Goal: Task Accomplishment & Management: Manage account settings

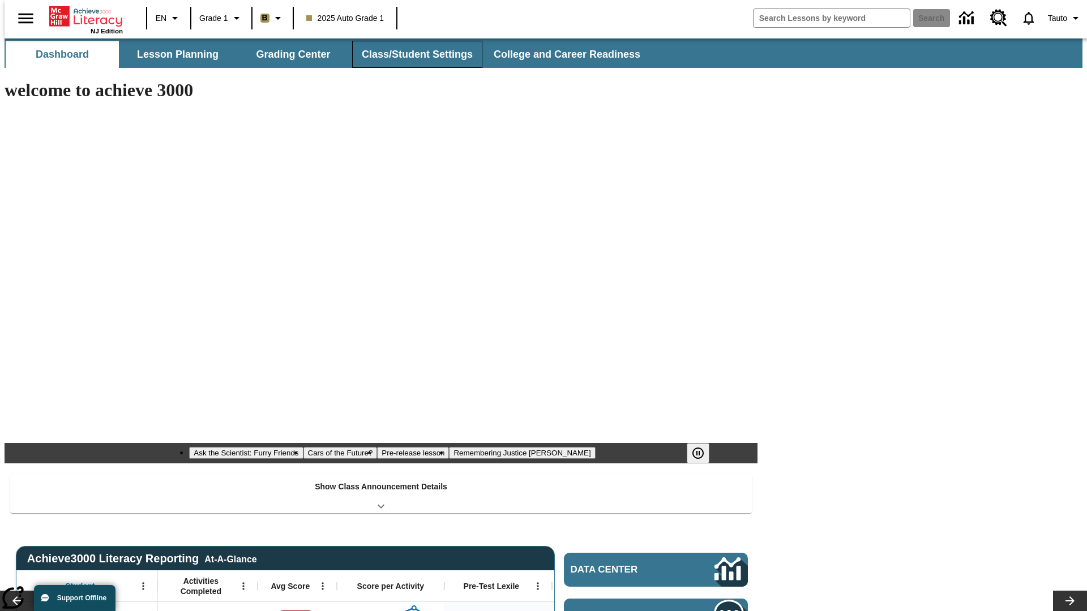
click at [411, 54] on button "Class/Student Settings" at bounding box center [417, 54] width 130 height 27
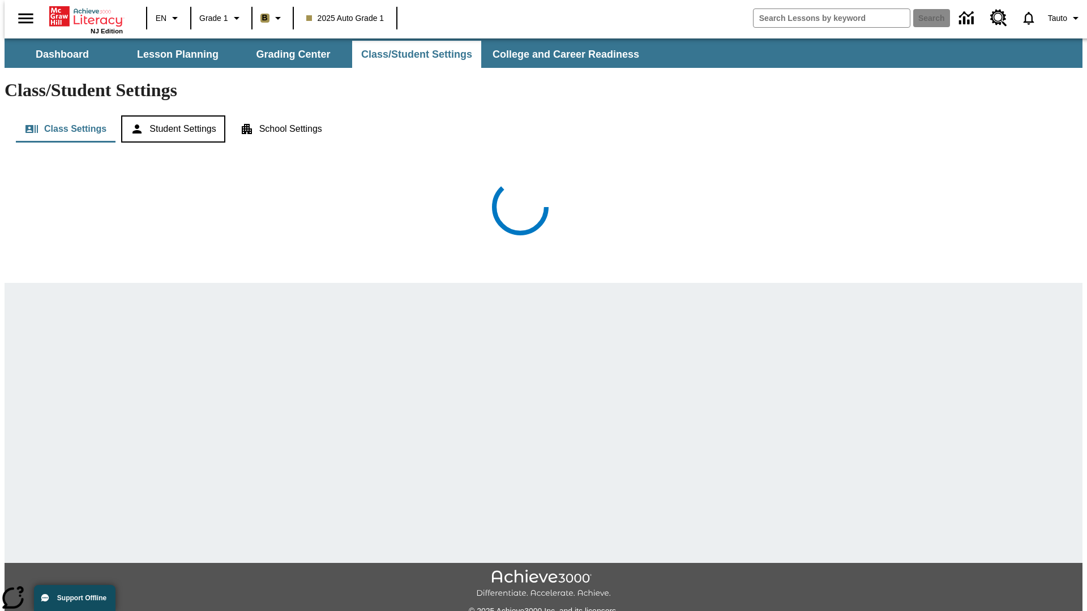
click at [170, 115] on button "Student Settings" at bounding box center [173, 128] width 104 height 27
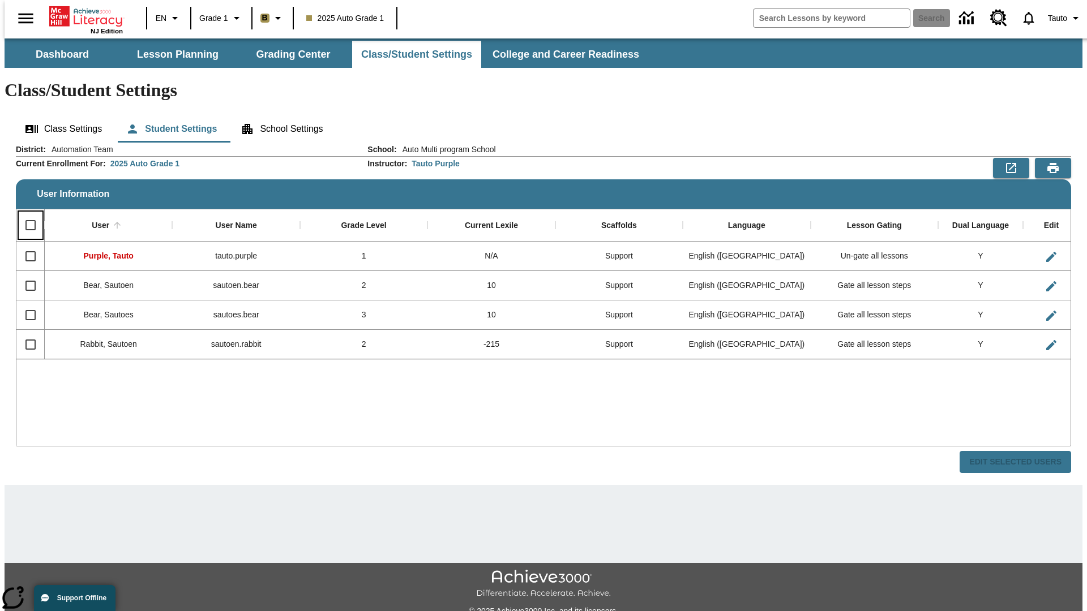
click at [25, 213] on input "Select all rows" at bounding box center [31, 225] width 24 height 24
checkbox input "true"
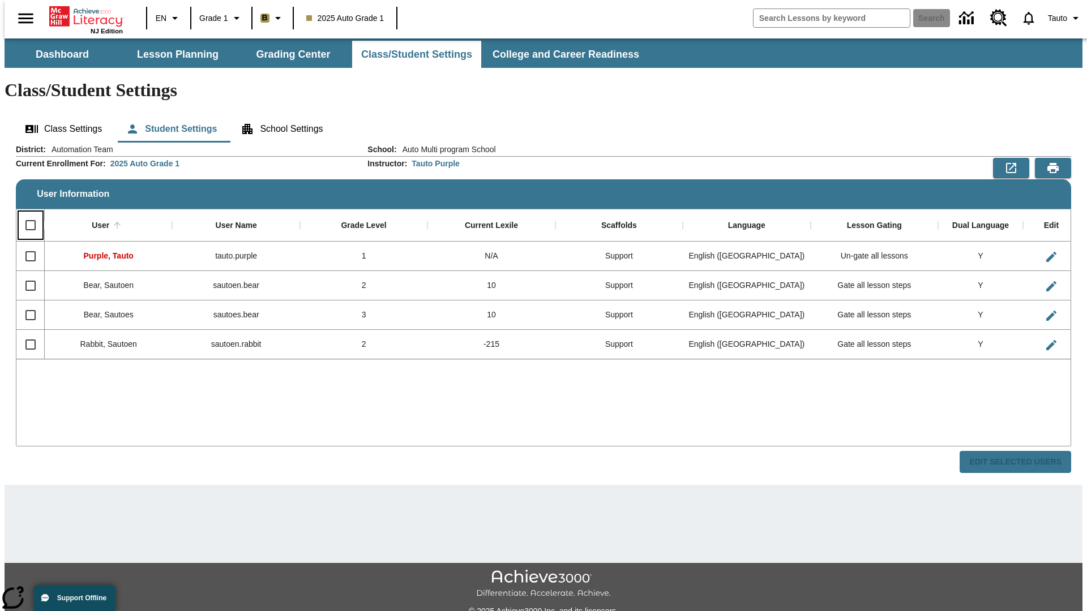
checkbox input "true"
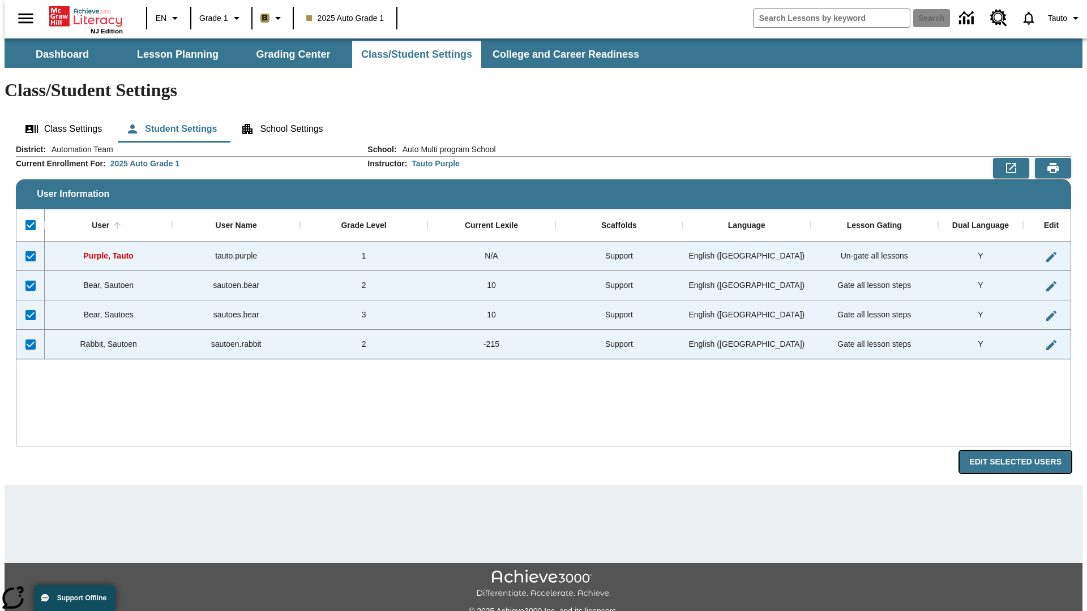
click at [1024, 451] on button "Edit Selected Users" at bounding box center [1014, 462] width 111 height 22
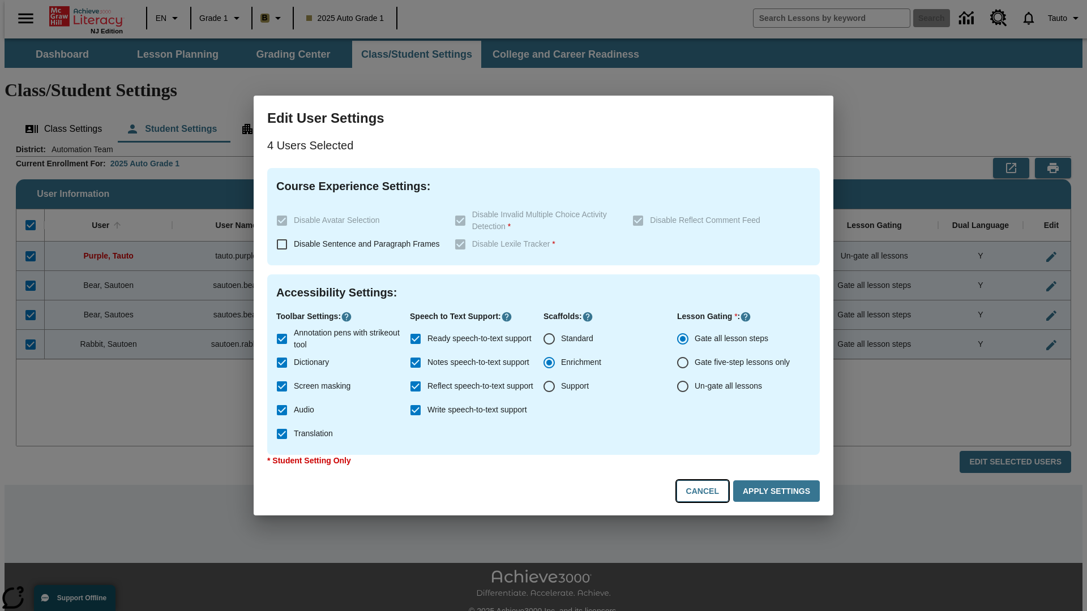
click at [707, 491] on button "Cancel" at bounding box center [702, 491] width 52 height 22
radio input "false"
radio input "true"
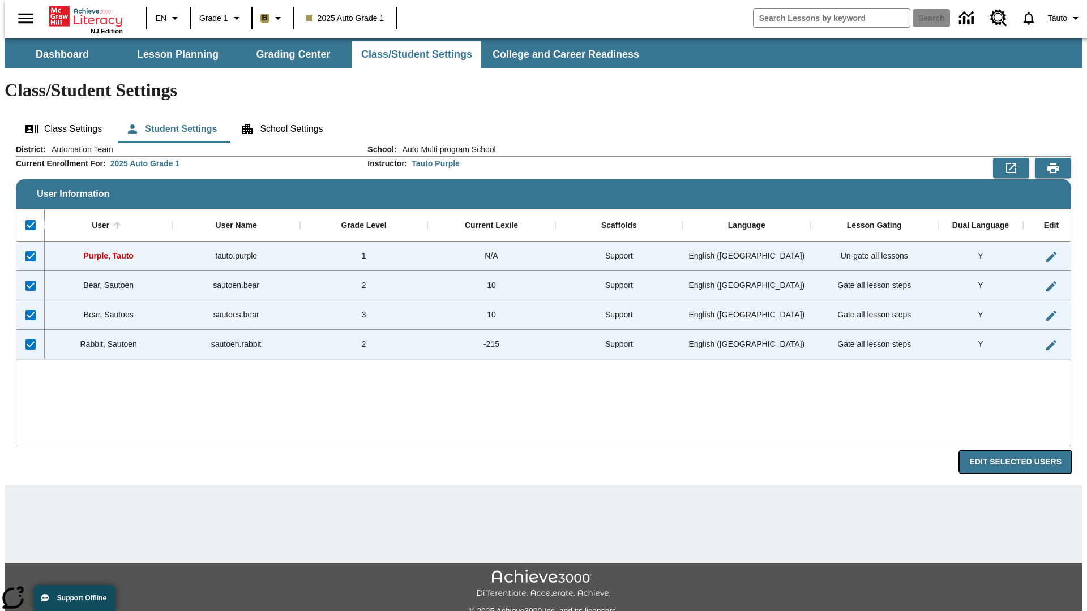
click at [1024, 451] on button "Edit Selected Users" at bounding box center [1014, 462] width 111 height 22
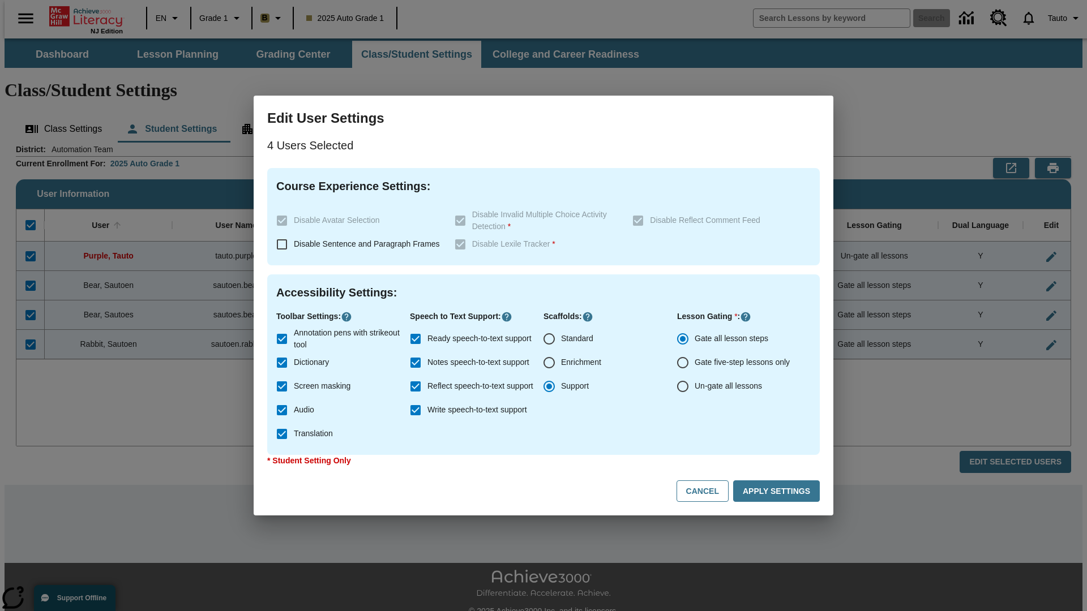
click at [549, 363] on input "Enrichment" at bounding box center [549, 363] width 24 height 24
radio input "true"
click at [778, 491] on button "Apply Settings" at bounding box center [776, 491] width 87 height 22
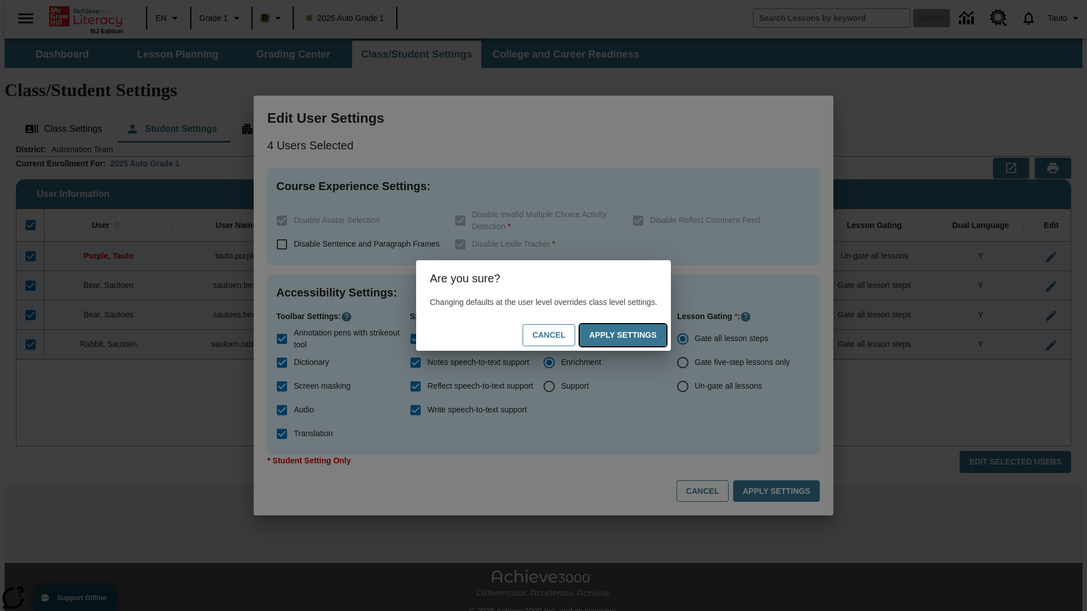
click at [634, 335] on button "Apply Settings" at bounding box center [622, 335] width 87 height 22
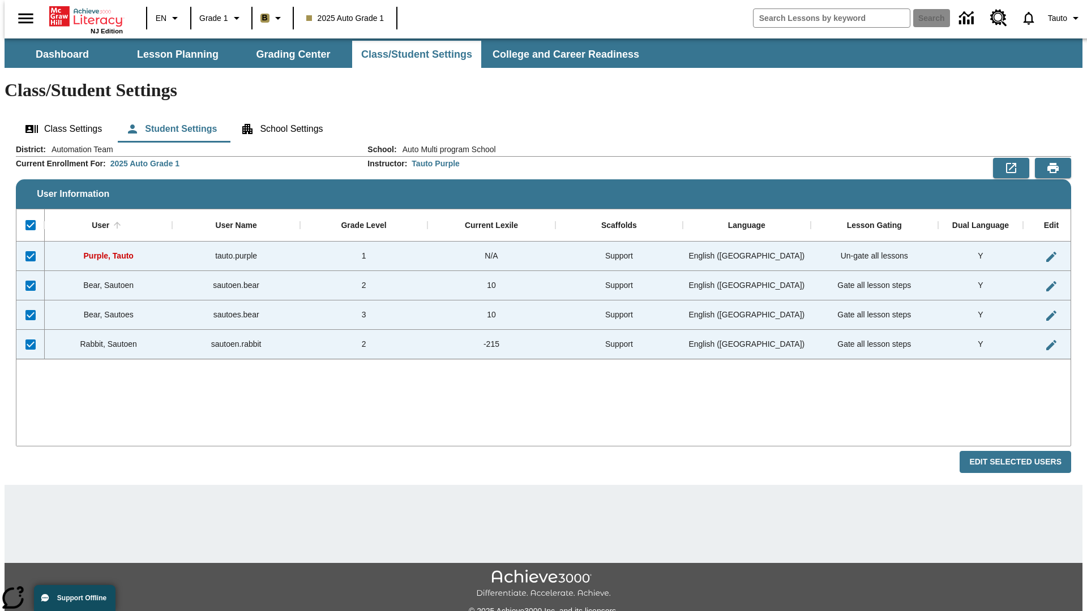
checkbox input "false"
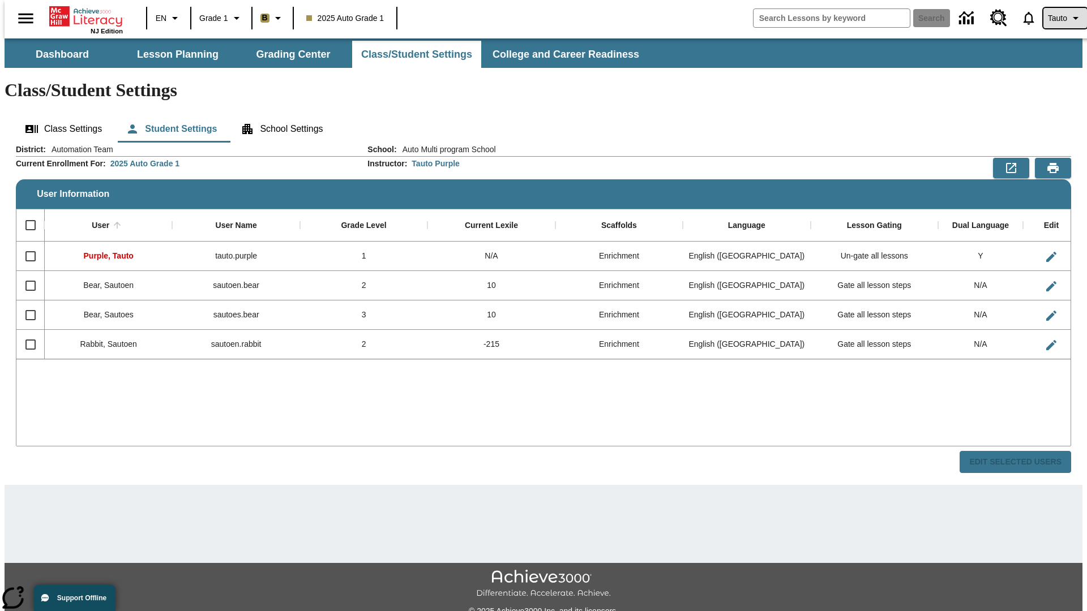
click at [1059, 18] on span "Tauto" at bounding box center [1056, 18] width 19 height 12
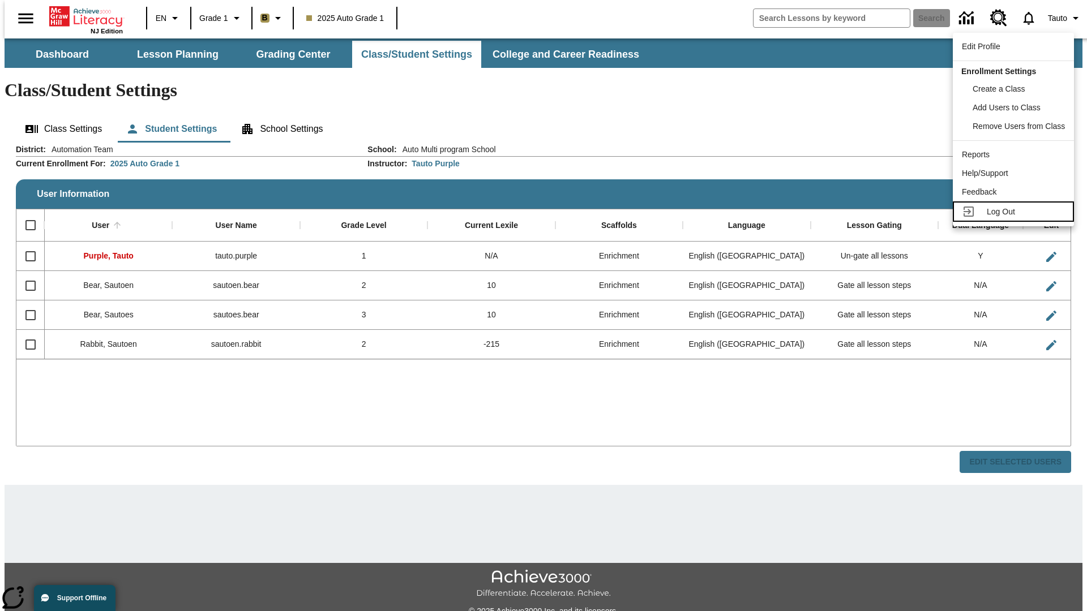
click at [1015, 212] on span "Log Out" at bounding box center [1000, 211] width 28 height 9
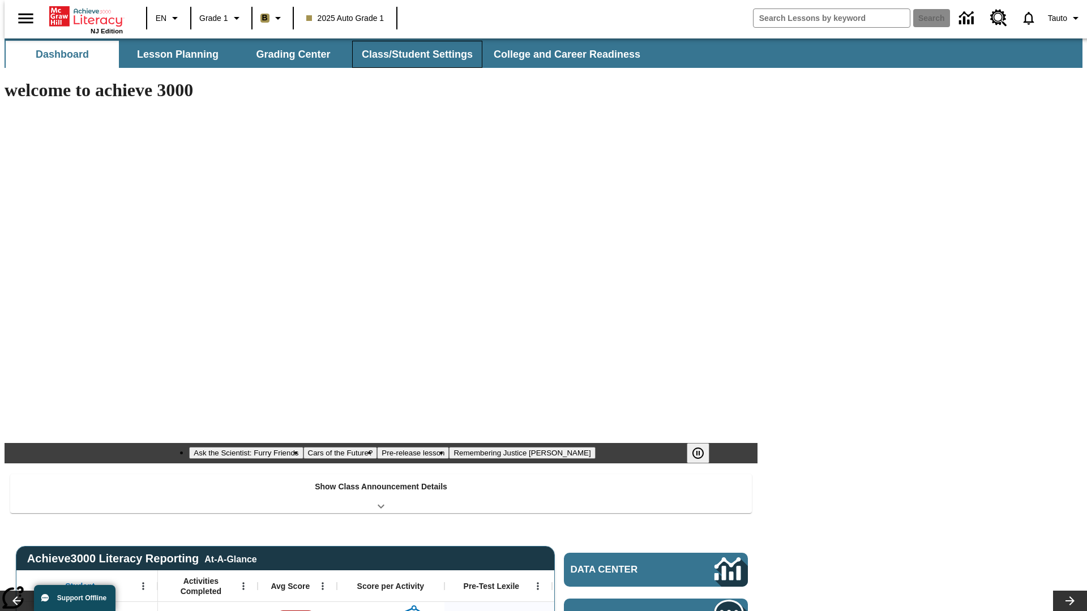
click at [411, 54] on button "Class/Student Settings" at bounding box center [417, 54] width 130 height 27
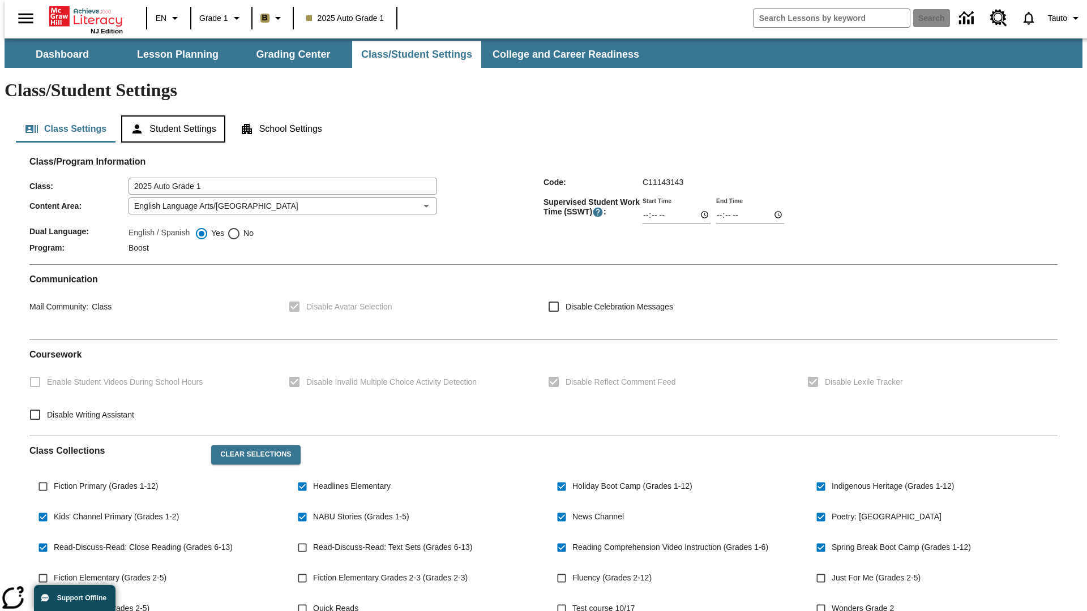
click at [170, 115] on button "Student Settings" at bounding box center [173, 128] width 104 height 27
